Goal: Information Seeking & Learning: Check status

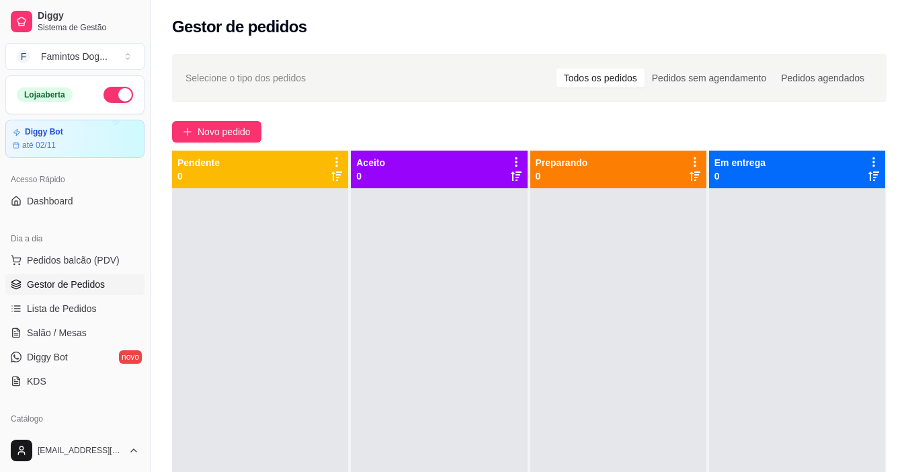
scroll to position [179, 0]
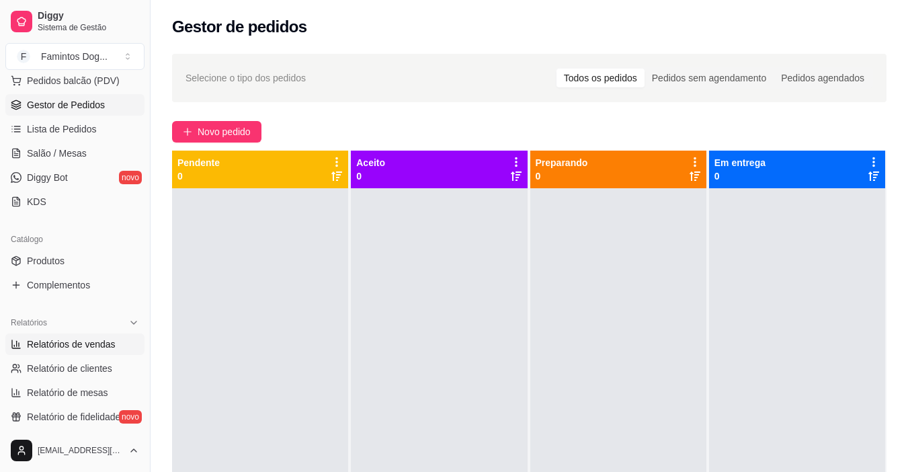
click at [60, 349] on span "Relatórios de vendas" at bounding box center [71, 343] width 89 height 13
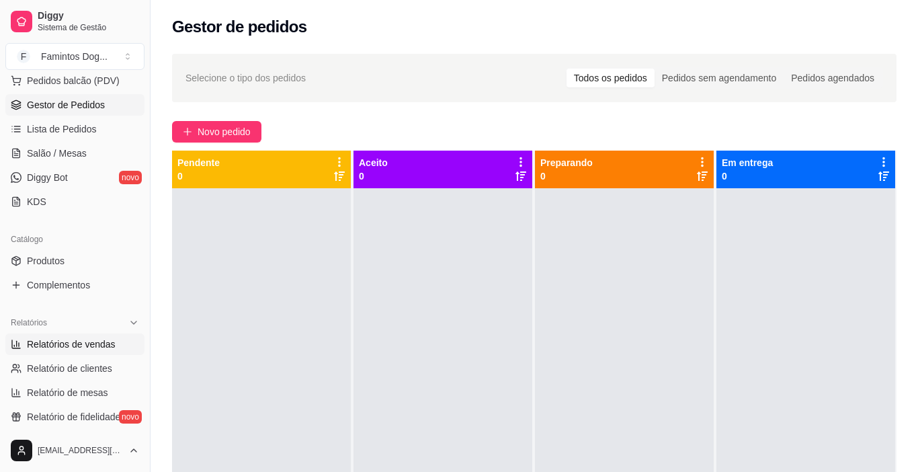
select select "ALL"
select select "0"
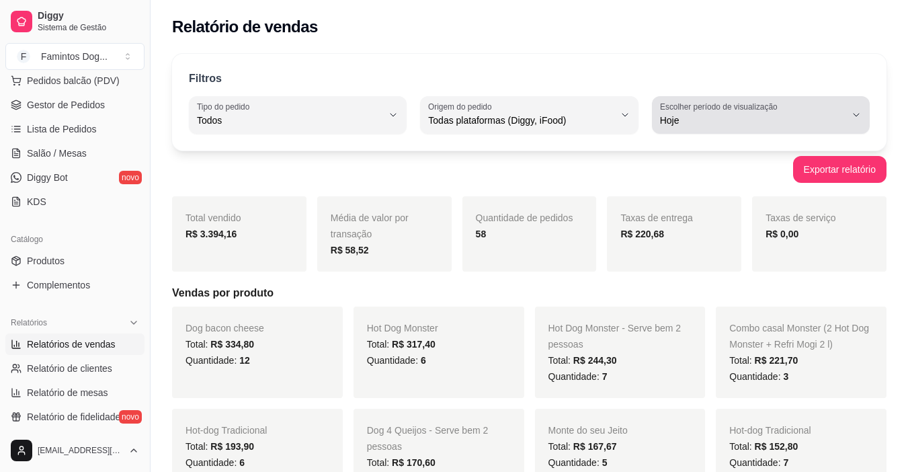
click at [857, 115] on icon "button" at bounding box center [856, 115] width 11 height 11
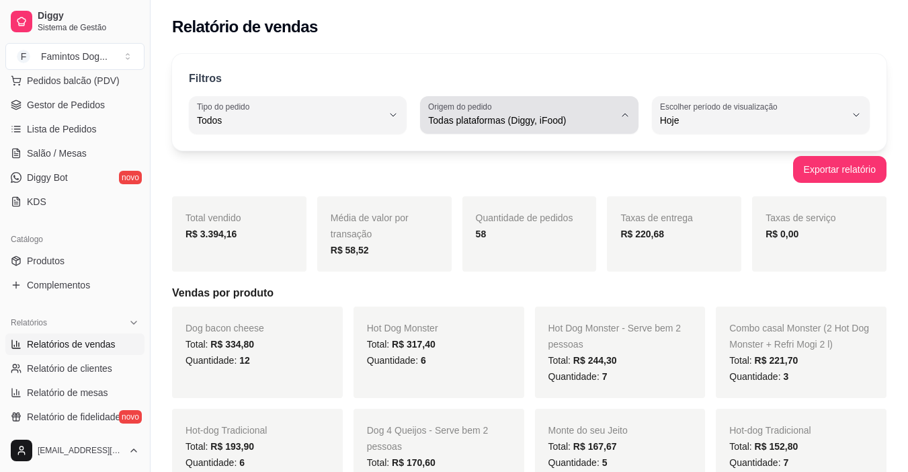
click at [624, 118] on icon "button" at bounding box center [624, 115] width 11 height 11
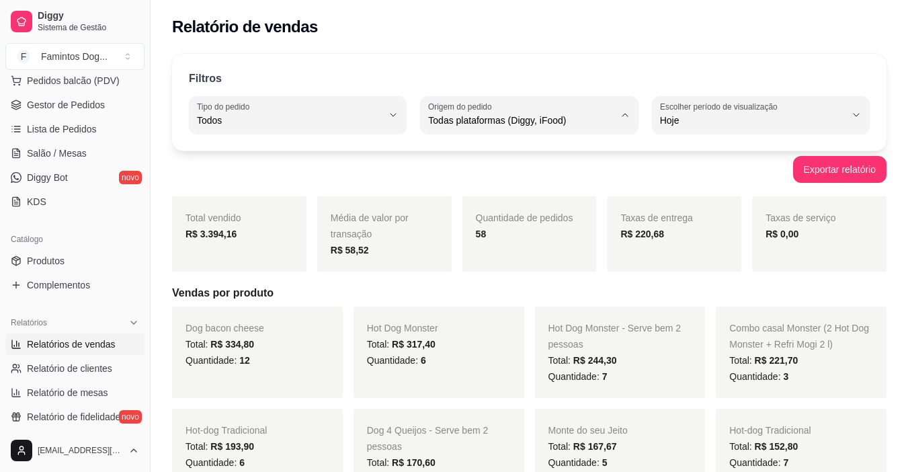
click at [578, 176] on span "Diggy" at bounding box center [522, 174] width 175 height 13
type input "DIGGY"
select select "DIGGY"
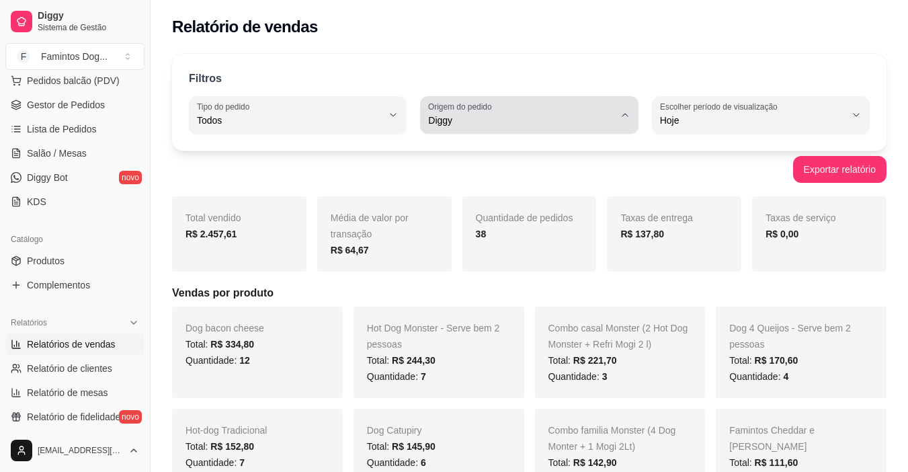
click at [628, 119] on icon "button" at bounding box center [624, 115] width 11 height 11
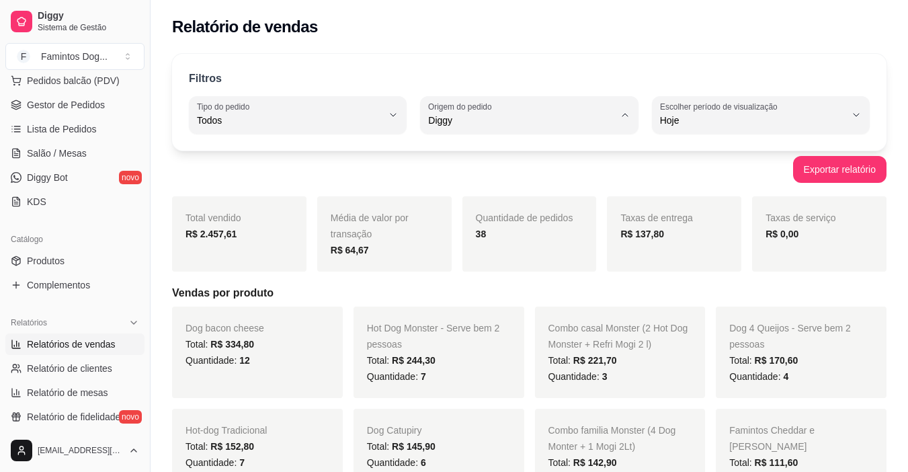
click at [578, 193] on span "iFood" at bounding box center [522, 196] width 175 height 13
type input "IFOOD"
select select "IFOOD"
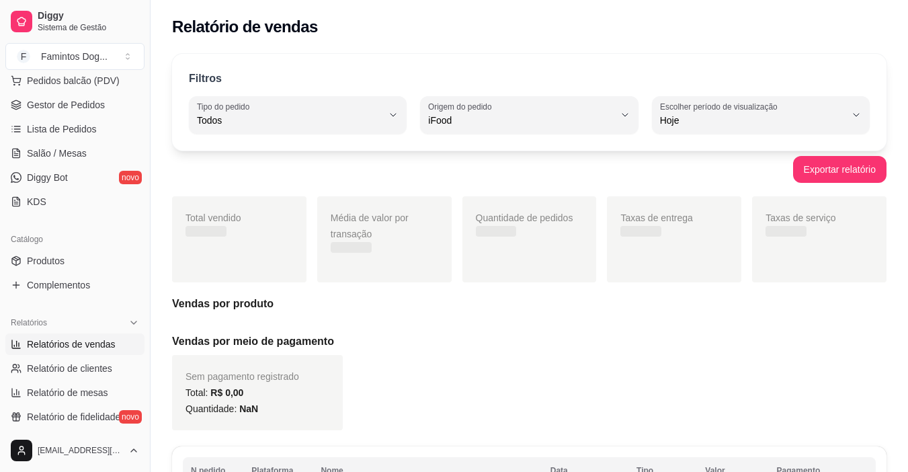
scroll to position [13, 0]
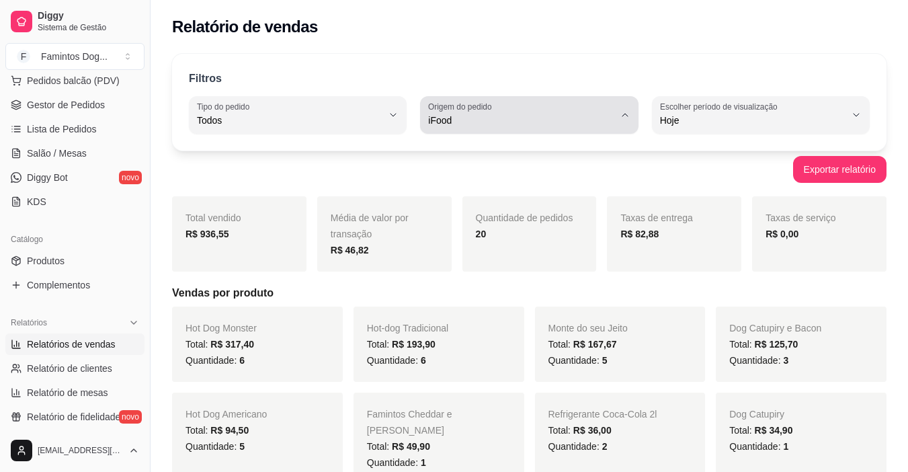
click at [619, 110] on icon "button" at bounding box center [624, 115] width 11 height 11
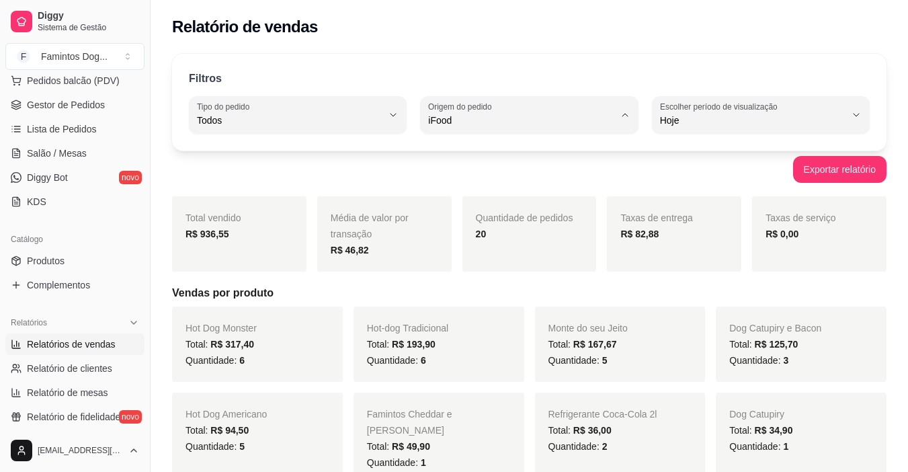
click at [559, 171] on span "Diggy" at bounding box center [522, 174] width 175 height 13
type input "DIGGY"
select select "DIGGY"
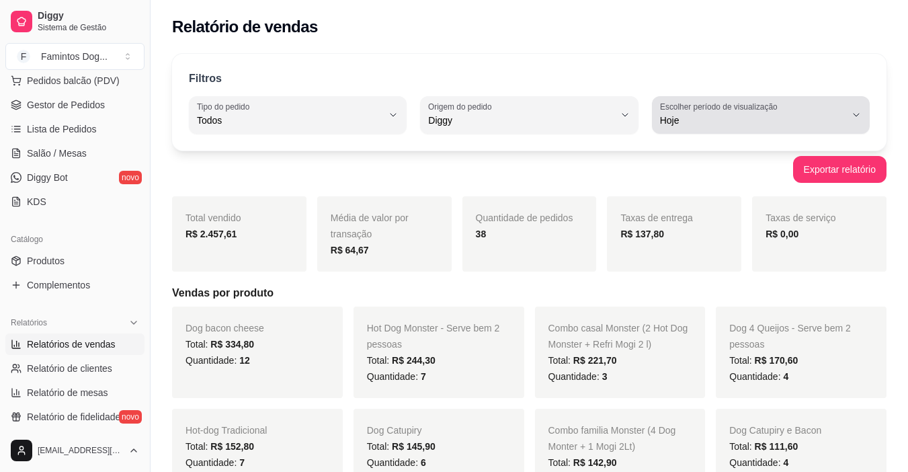
click at [847, 114] on button "Escolher período de visualização Hoje" at bounding box center [761, 115] width 218 height 38
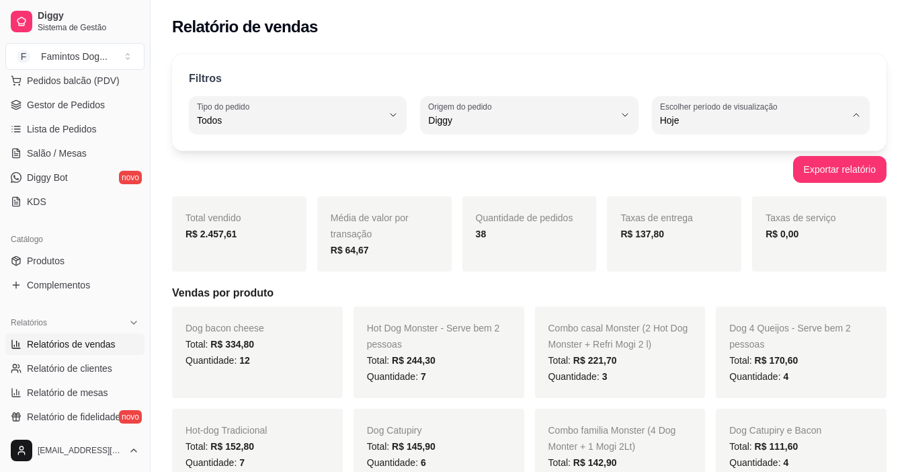
click at [693, 151] on span "Hoje" at bounding box center [753, 152] width 175 height 13
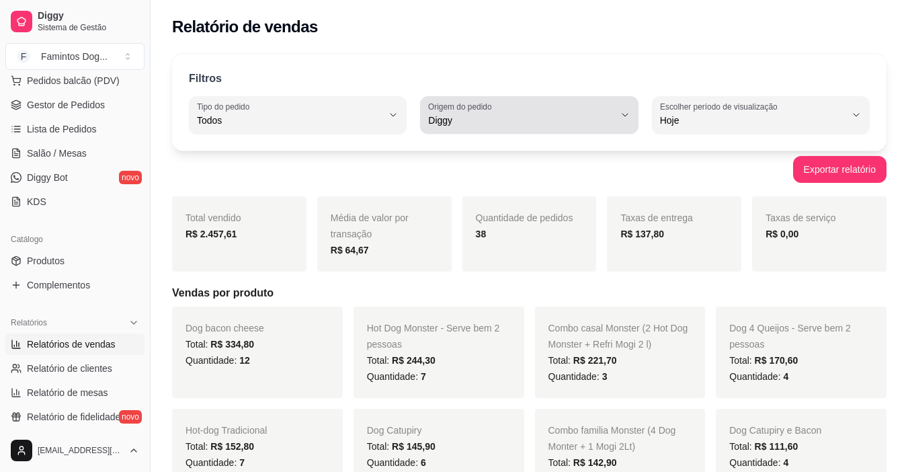
click at [632, 114] on button "Origem do pedido Diggy" at bounding box center [529, 115] width 218 height 38
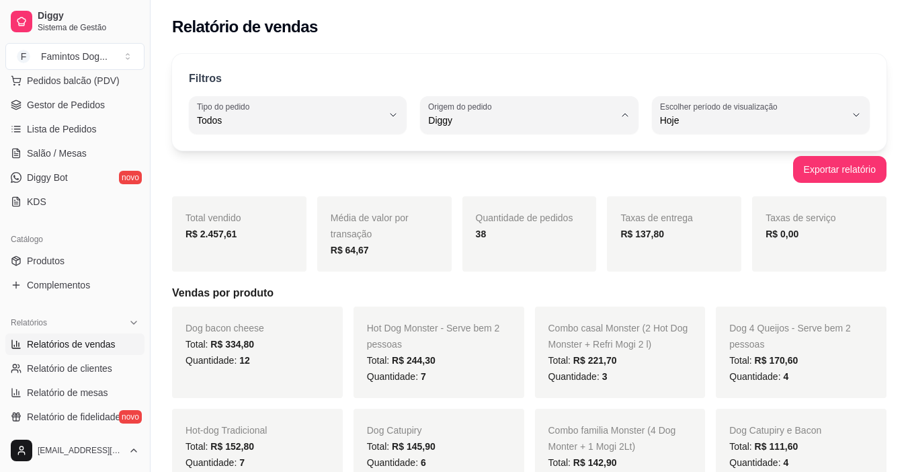
click at [540, 159] on span "Todas plataformas (Diggy, iFood)" at bounding box center [522, 152] width 175 height 13
type input "ALL"
select select "ALL"
